Goal: Register for event/course

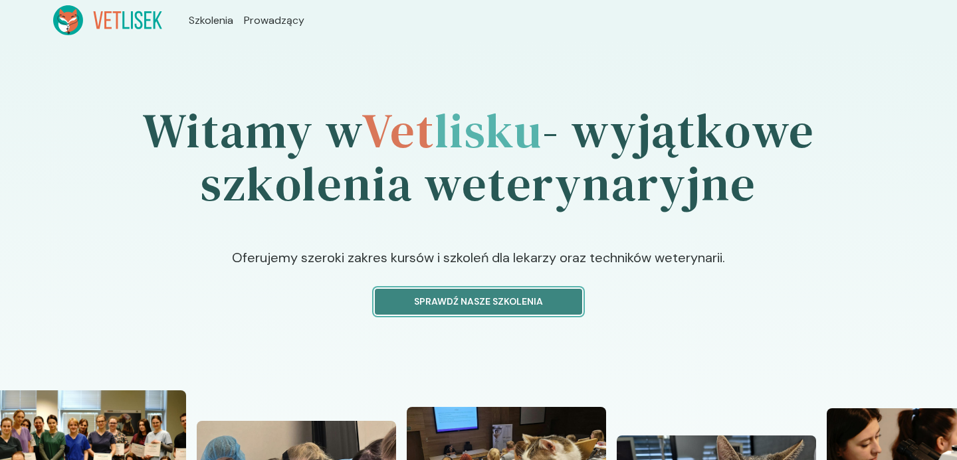
click at [480, 303] on p "Sprawdź nasze szkolenia" at bounding box center [478, 302] width 185 height 14
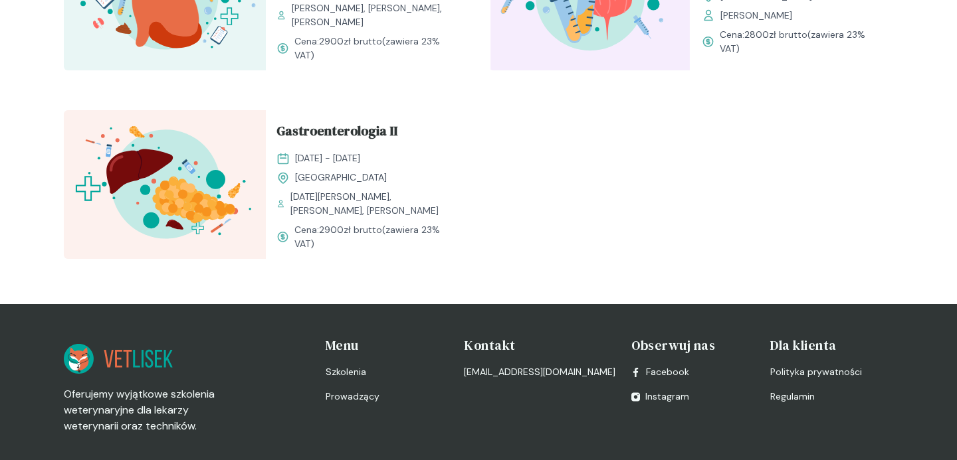
scroll to position [1725, 0]
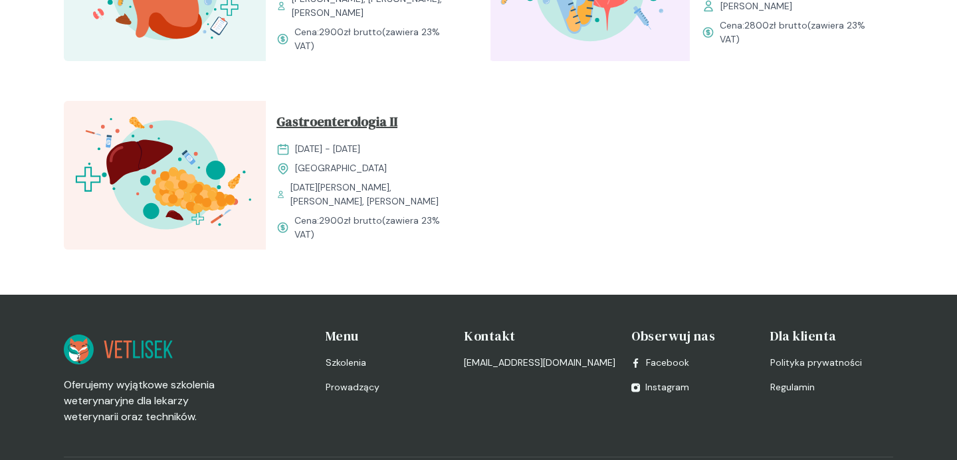
click at [363, 132] on span "Gastroenterologia II" at bounding box center [336, 124] width 121 height 25
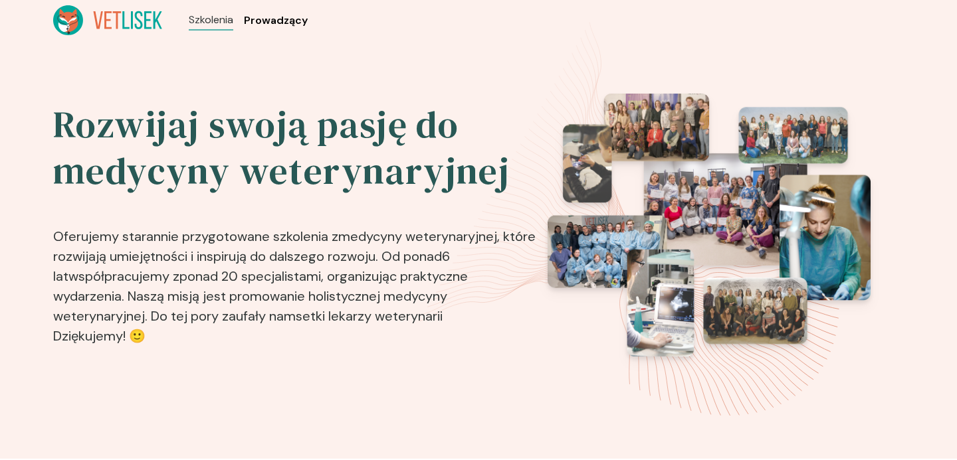
click at [265, 13] on span "Prowadzący" at bounding box center [276, 21] width 64 height 16
